Goal: Task Accomplishment & Management: Use online tool/utility

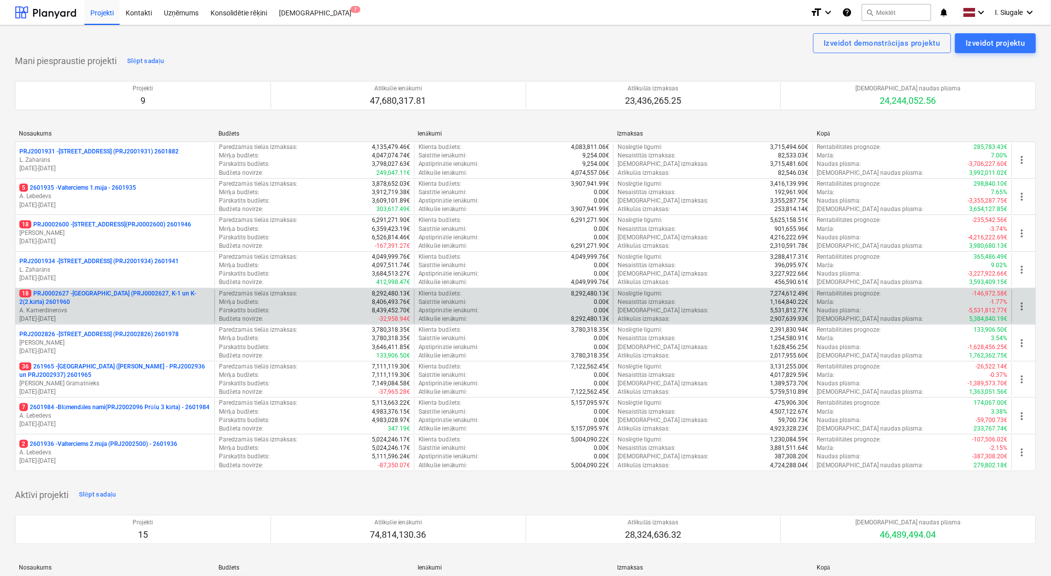
click at [116, 301] on p "18 PRJ0002627 - [GEOGRAPHIC_DATA] (PRJ0002627, K-1 un K-2(2.kārta) 2601960" at bounding box center [114, 297] width 191 height 17
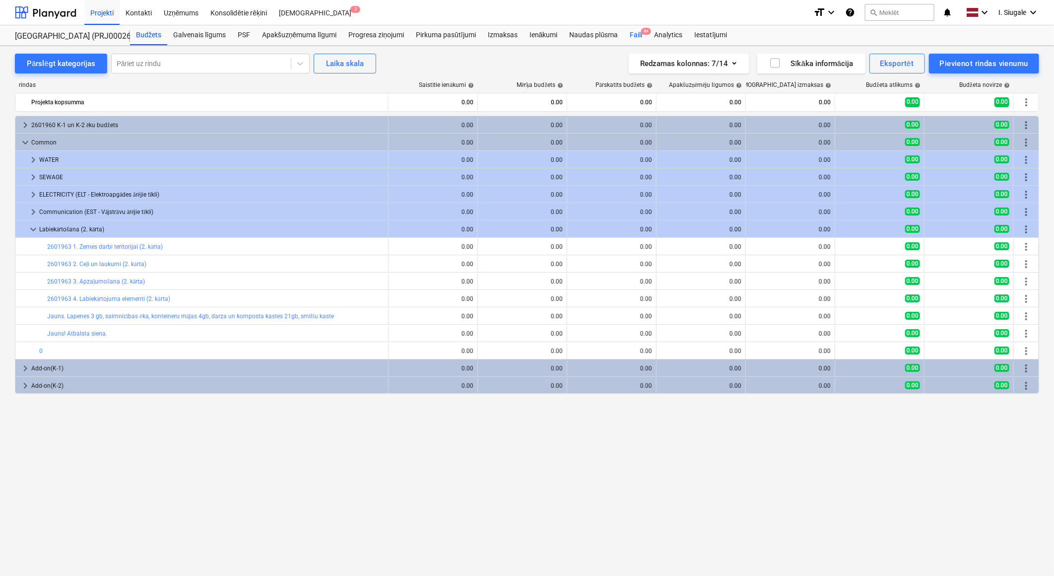
click at [639, 31] on div "Faili 9+" at bounding box center [636, 35] width 24 height 20
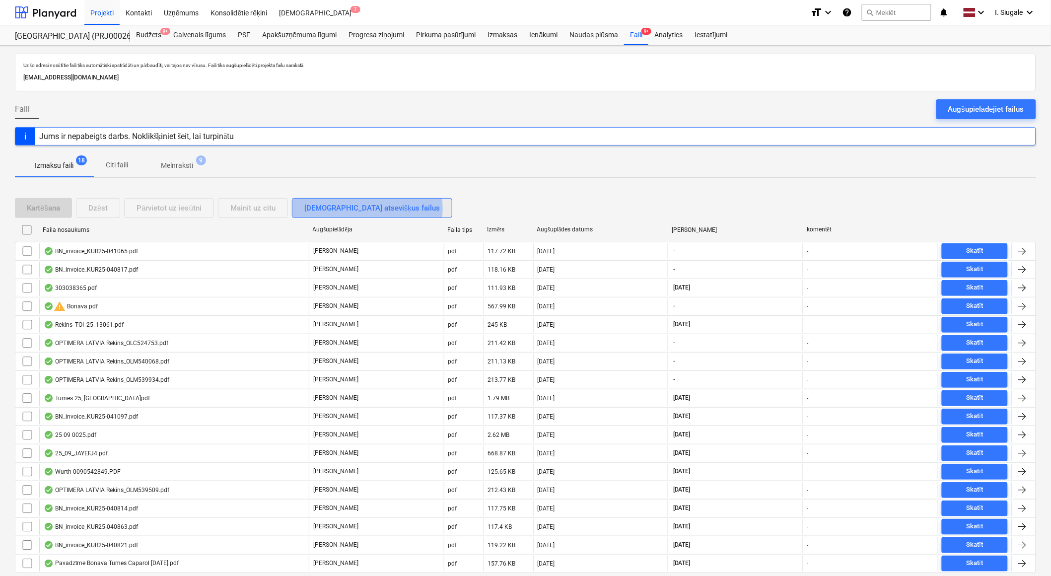
click at [366, 208] on div "[DEMOGRAPHIC_DATA] atsevišķus failus" at bounding box center [371, 208] width 135 height 13
click at [366, 208] on div "Skatīt sagrupētos failus" at bounding box center [344, 208] width 80 height 13
click at [274, 207] on div "Kartēšana Dzēst Pārvietot uz iesūtni Mainīt uz citu [DEMOGRAPHIC_DATA] atsevišķ…" at bounding box center [235, 208] width 441 height 20
click at [116, 162] on p "Citi faili" at bounding box center [117, 165] width 24 height 10
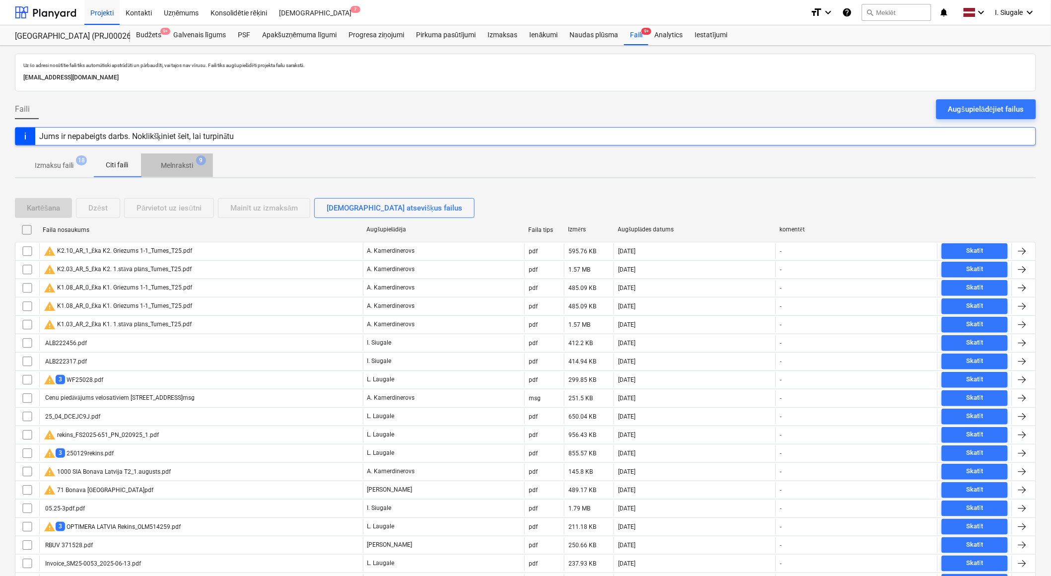
click at [181, 164] on p "Melnraksti" at bounding box center [177, 165] width 32 height 10
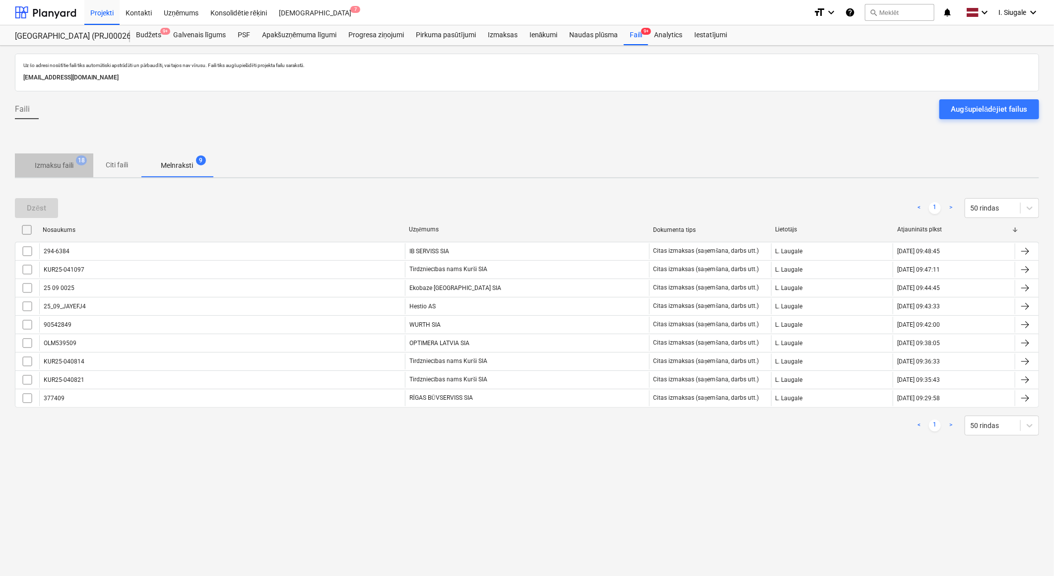
click at [49, 160] on p "Izmaksu faili" at bounding box center [54, 165] width 39 height 10
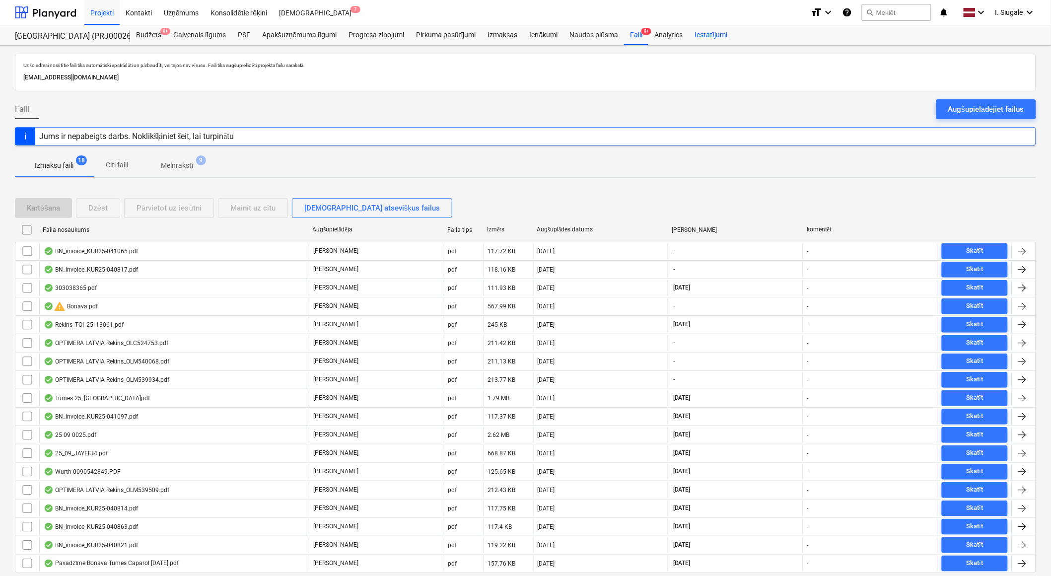
click at [717, 33] on div "Iestatījumi" at bounding box center [710, 35] width 45 height 20
click at [289, 11] on div "[DEMOGRAPHIC_DATA] 7" at bounding box center [315, 12] width 84 height 25
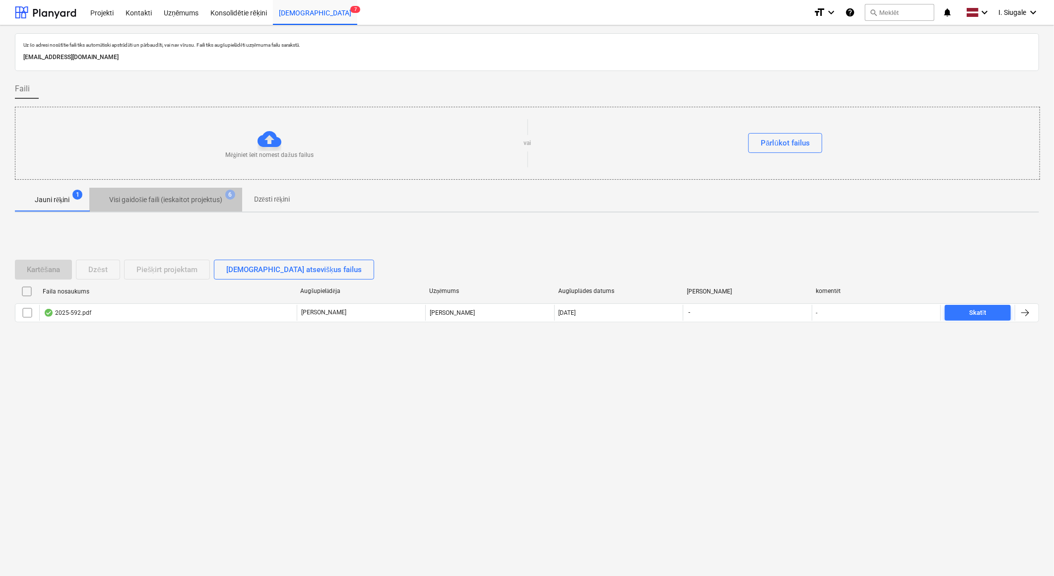
click at [153, 195] on p "Visi gaidošie faili (ieskaitot projektus)" at bounding box center [165, 200] width 113 height 10
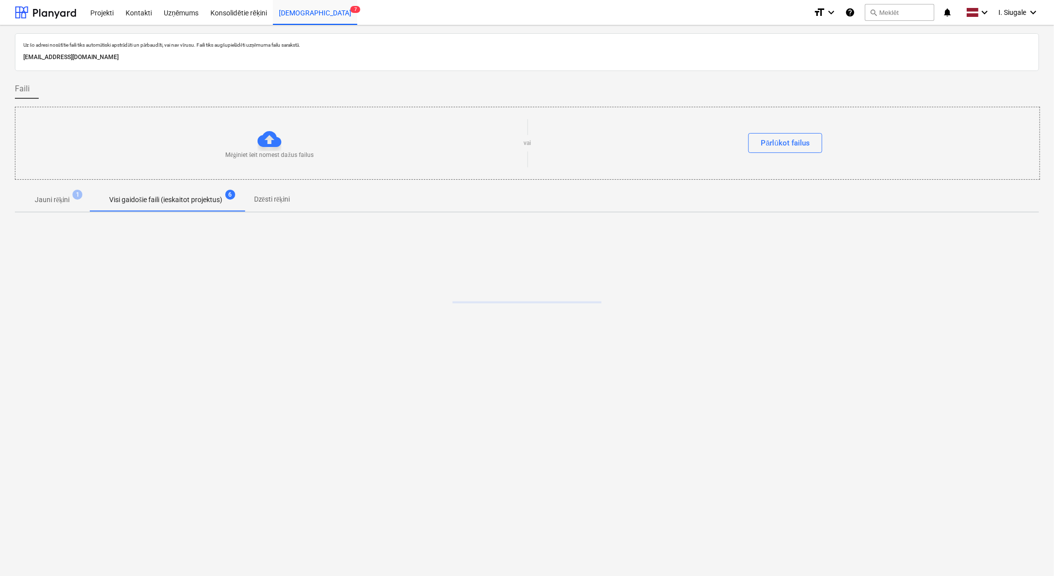
click at [286, 196] on p "Dzēsti rēķini" at bounding box center [272, 199] width 36 height 10
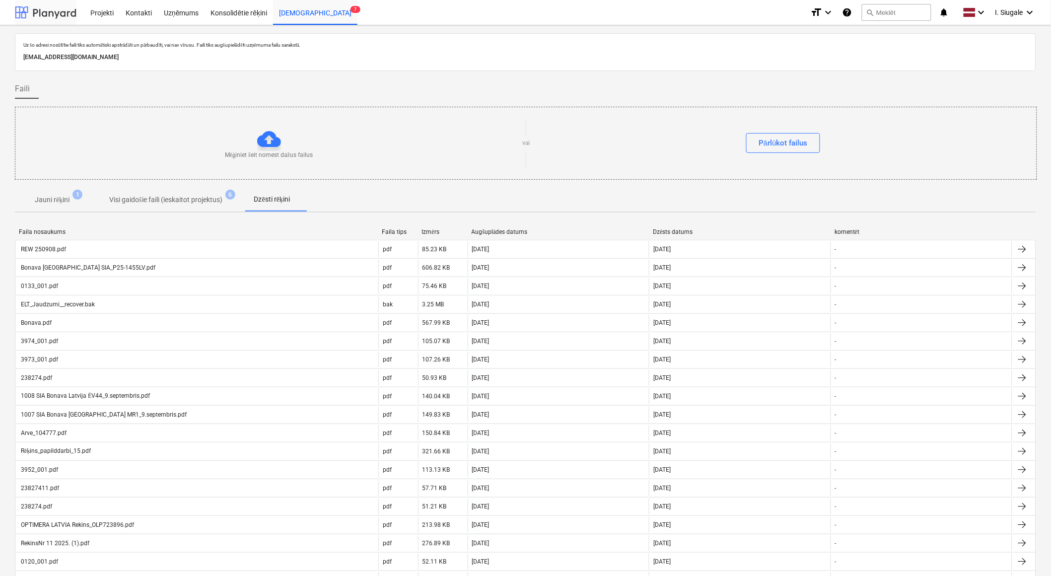
click at [61, 8] on div at bounding box center [46, 12] width 62 height 25
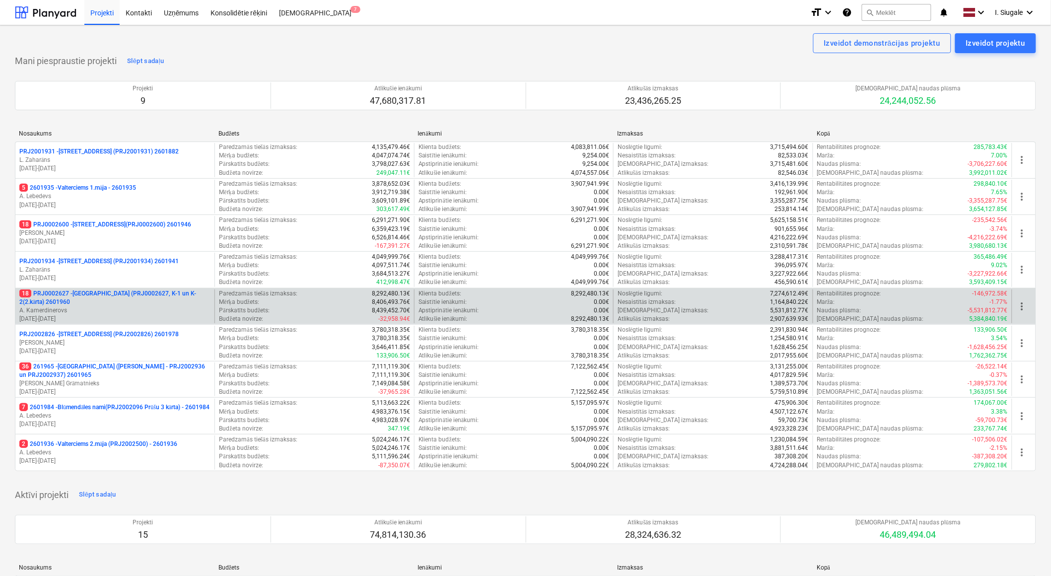
click at [129, 298] on p "18 PRJ0002627 - [GEOGRAPHIC_DATA] (PRJ0002627, K-1 un K-2(2.kārta) 2601960" at bounding box center [114, 297] width 191 height 17
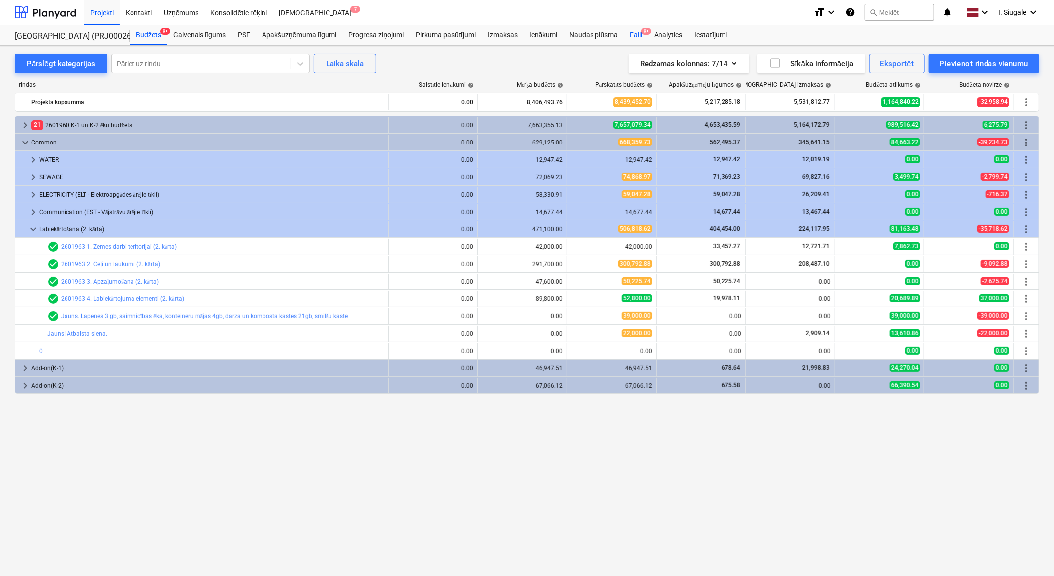
click at [639, 33] on div "Faili 9+" at bounding box center [636, 35] width 24 height 20
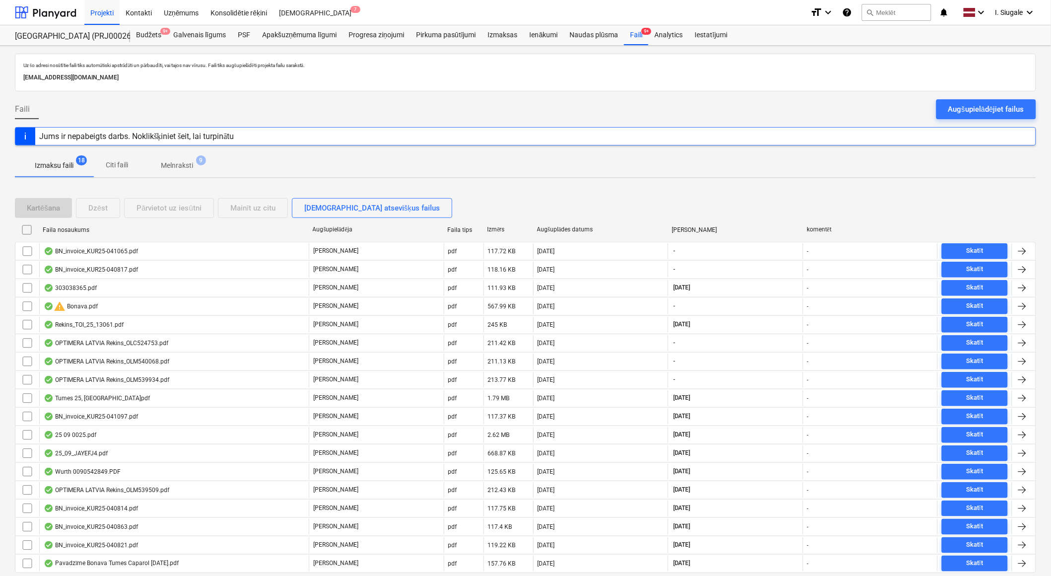
click at [177, 163] on p "Melnraksti" at bounding box center [177, 165] width 32 height 10
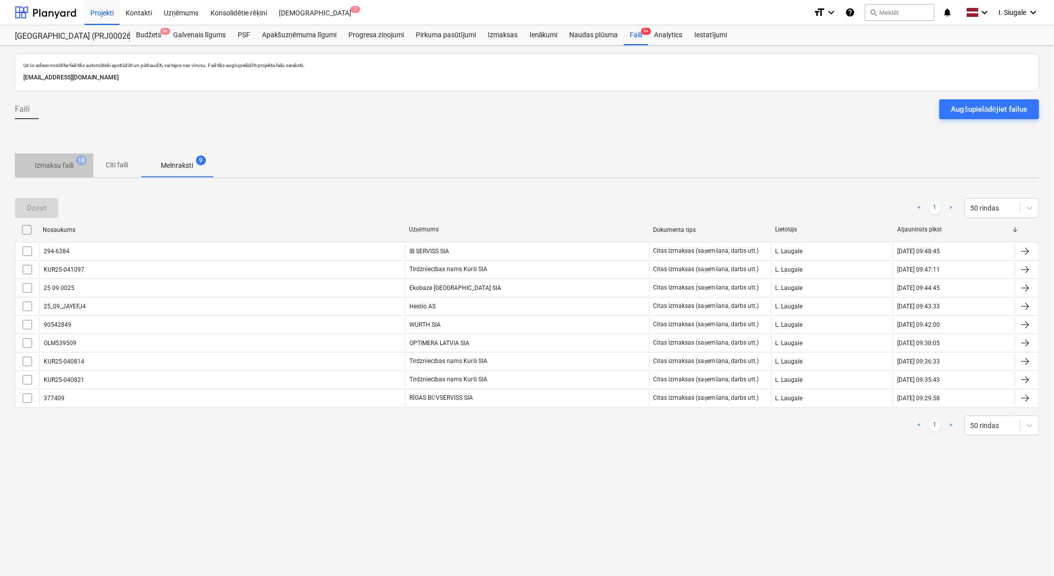
click at [62, 162] on p "Izmaksu faili" at bounding box center [54, 165] width 39 height 10
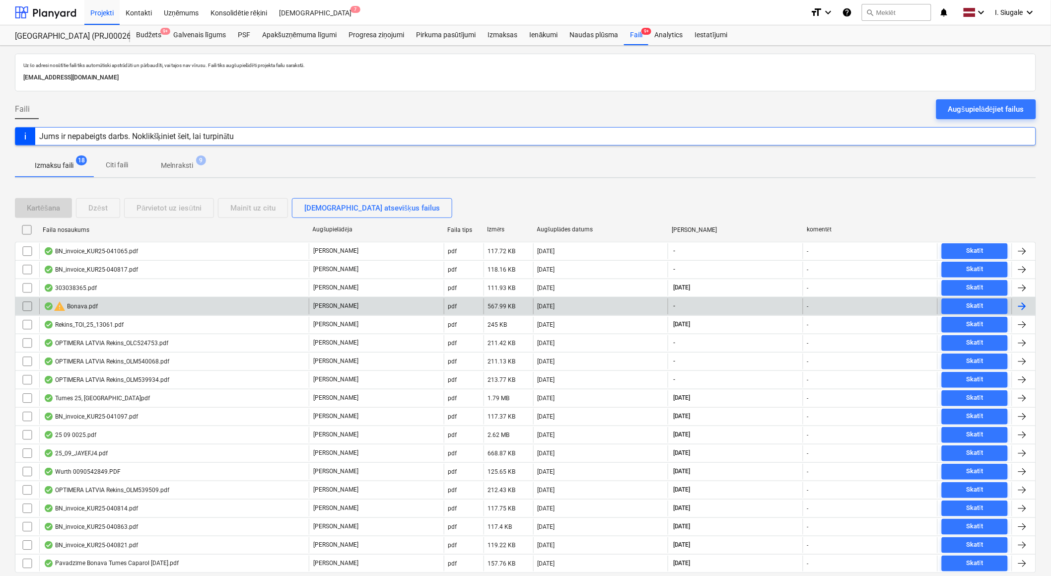
click at [217, 305] on div "warning Bonava.pdf" at bounding box center [174, 306] width 270 height 16
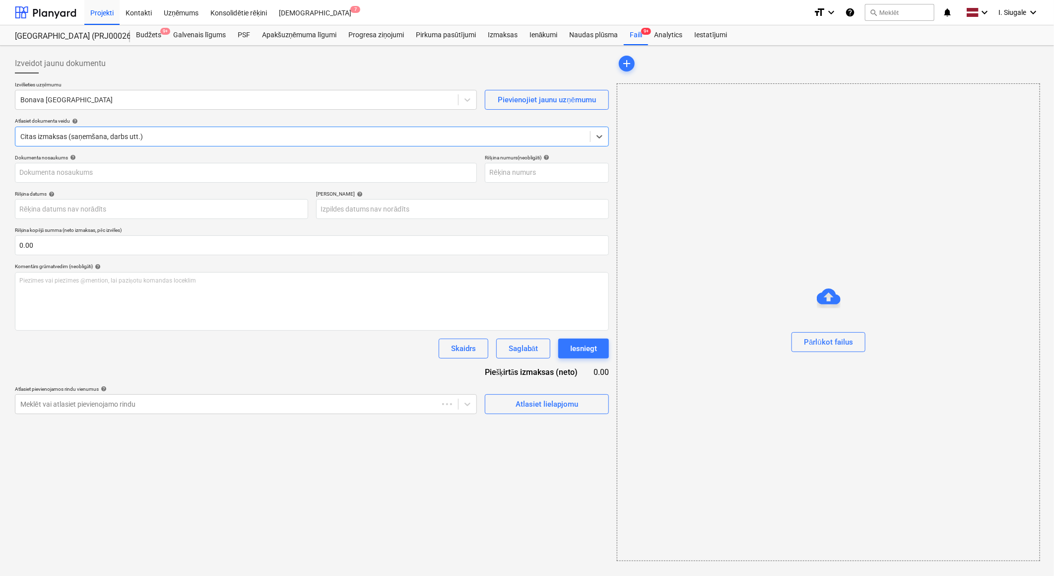
type input "251605"
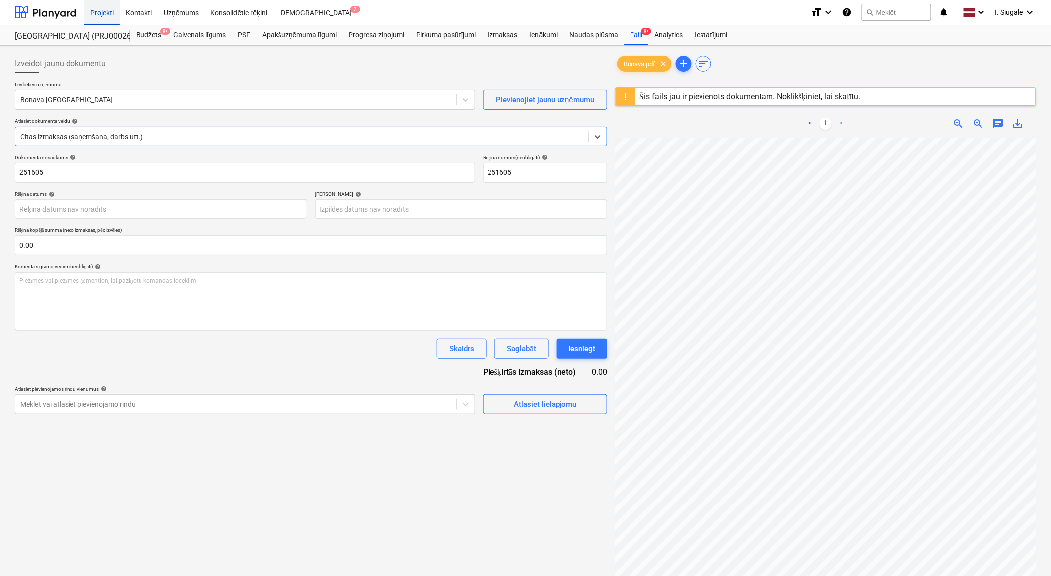
drag, startPoint x: 67, startPoint y: 13, endPoint x: 103, endPoint y: 4, distance: 37.0
click at [67, 13] on div at bounding box center [46, 12] width 62 height 25
